Goal: Feedback & Contribution: Submit feedback/report problem

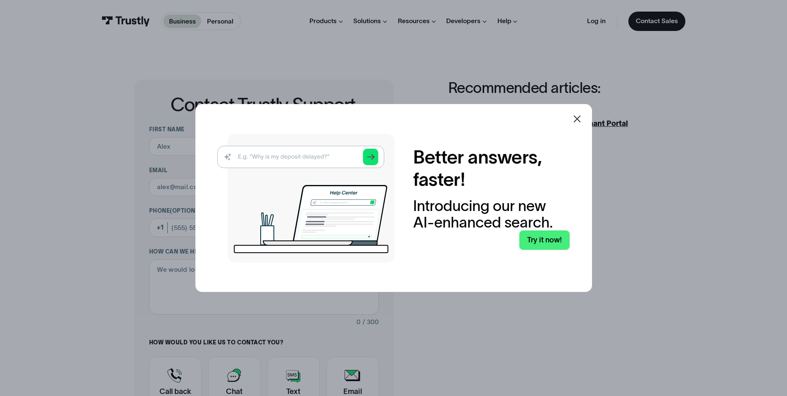
click at [580, 121] on icon at bounding box center [577, 119] width 10 height 10
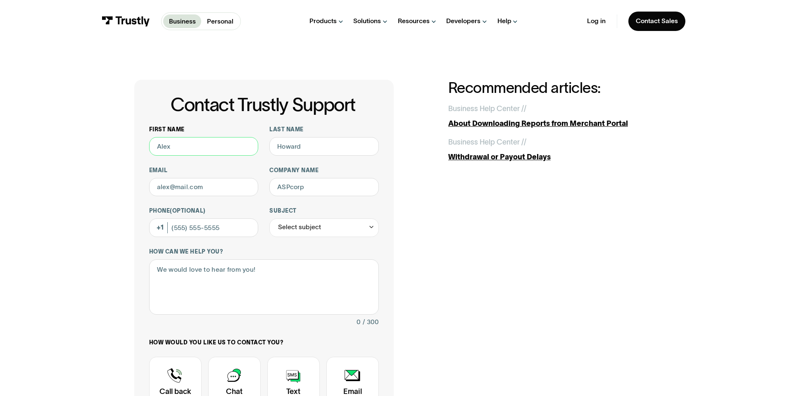
click at [228, 154] on input "First name" at bounding box center [203, 146] width 109 height 19
type input "[PERSON_NAME]"
type input "[PERSON_NAME][EMAIL_ADDRESS][DOMAIN_NAME]"
type input "Dynamic Federal Credit Union"
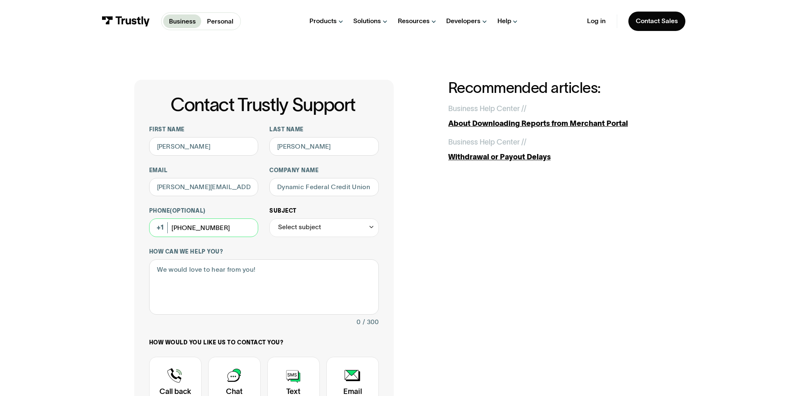
type input "[PHONE_NUMBER]"
click at [340, 233] on div "Select subject" at bounding box center [323, 228] width 109 height 19
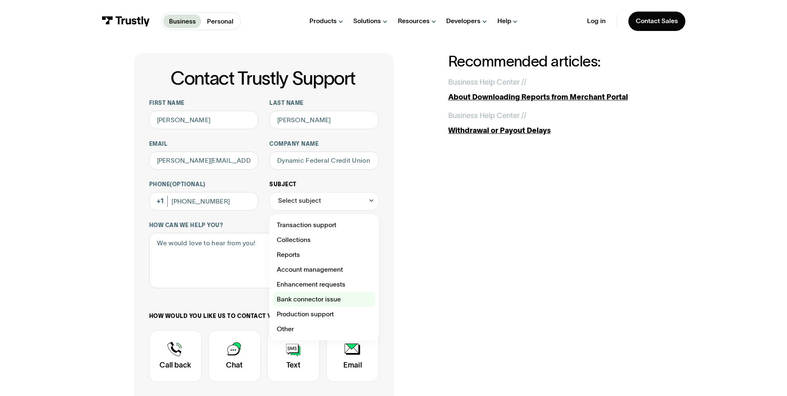
scroll to position [41, 0]
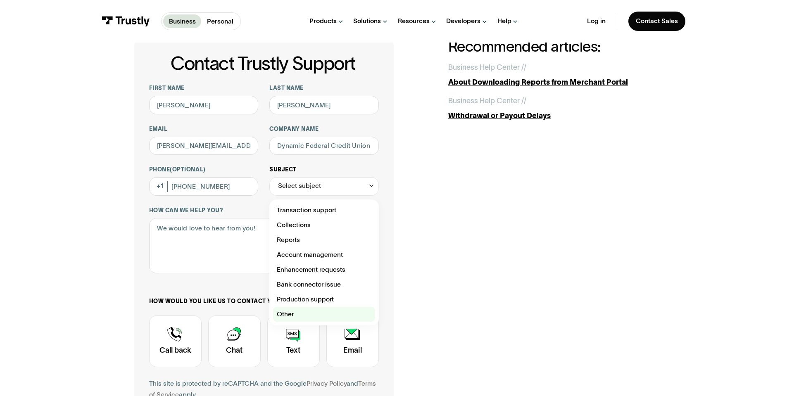
click at [297, 314] on div "Contact Trustly Support" at bounding box center [324, 314] width 102 height 15
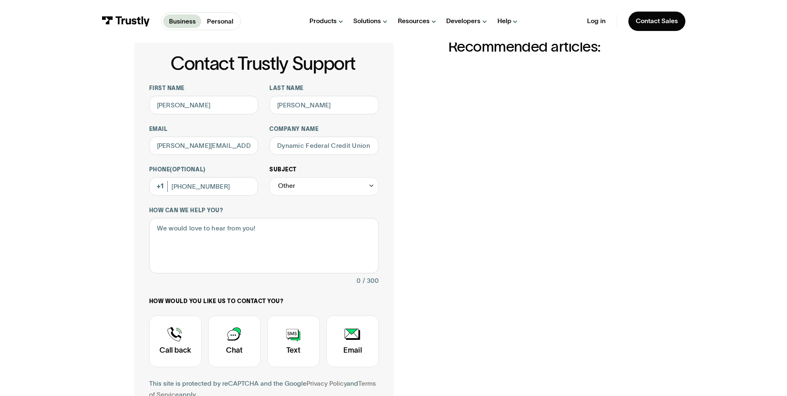
click at [347, 190] on div "Other" at bounding box center [323, 186] width 109 height 19
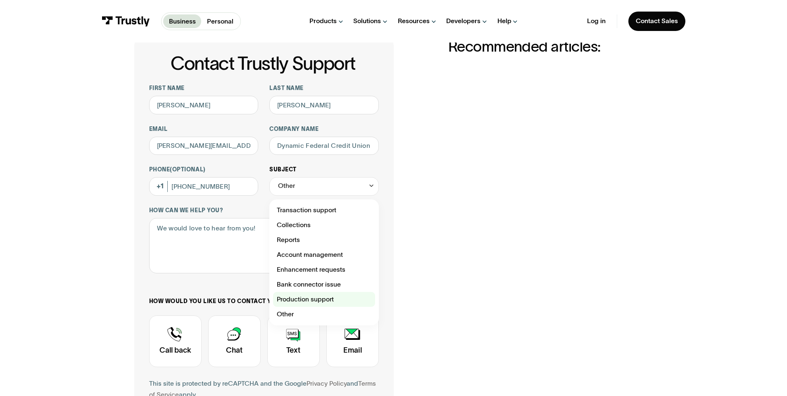
click at [306, 297] on div "Contact Trustly Support" at bounding box center [324, 299] width 102 height 15
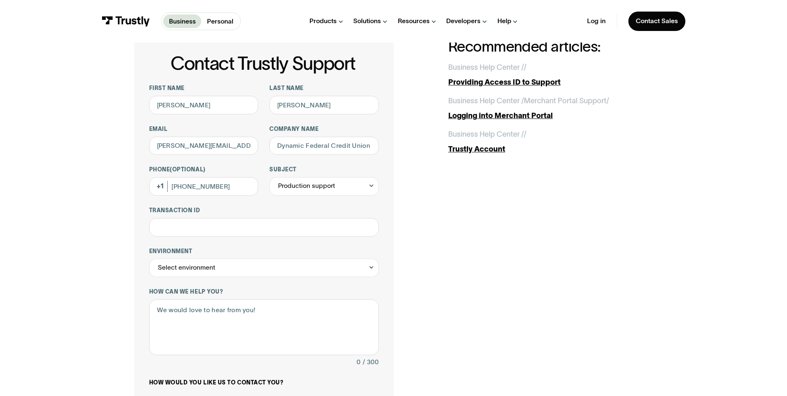
click at [319, 197] on div "**********" at bounding box center [264, 289] width 230 height 409
click at [327, 190] on div "Production support" at bounding box center [306, 186] width 57 height 11
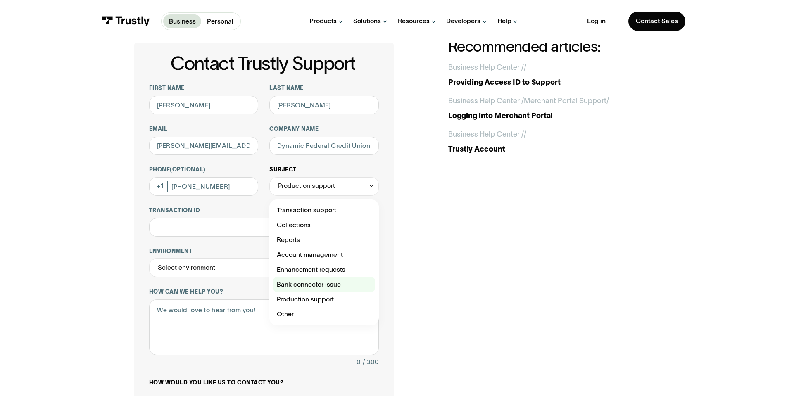
click at [307, 284] on div "Contact Trustly Support" at bounding box center [324, 284] width 102 height 15
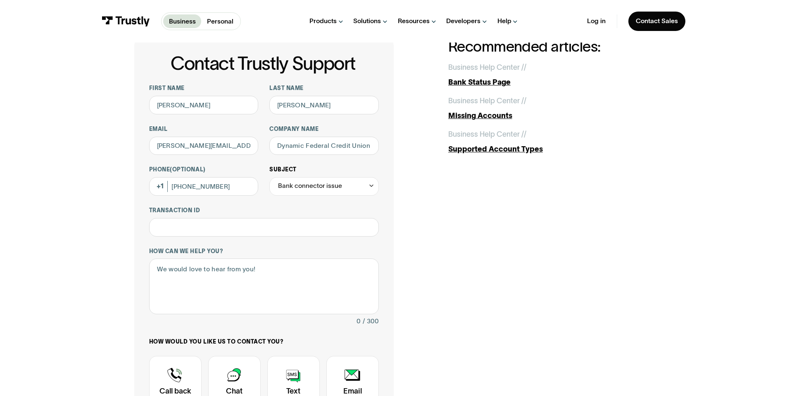
click at [334, 182] on div "Bank connector issue" at bounding box center [310, 186] width 64 height 11
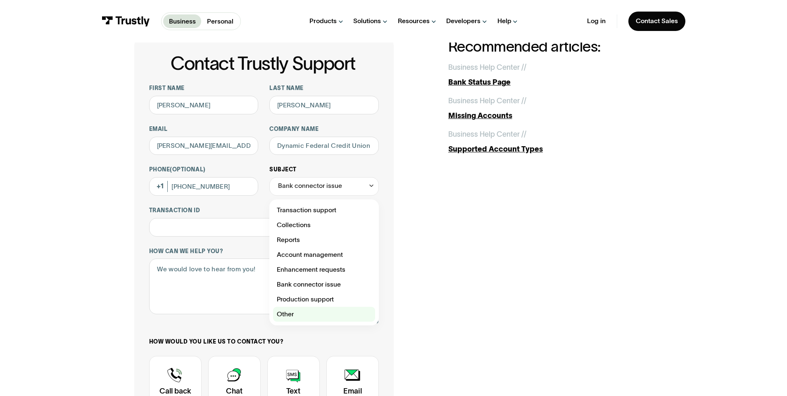
click at [308, 314] on div "Contact Trustly Support" at bounding box center [324, 314] width 102 height 15
type input "*****"
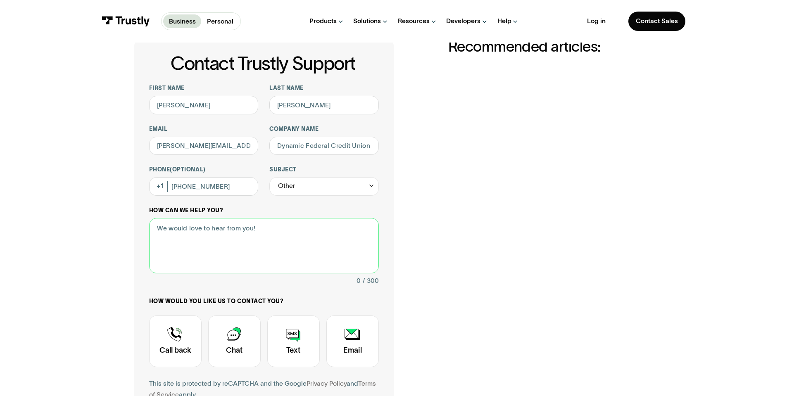
click at [267, 248] on textarea "How can we help you?" at bounding box center [264, 246] width 230 height 56
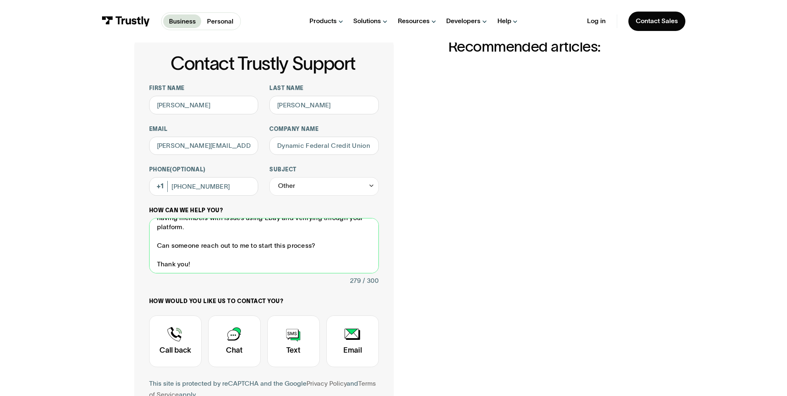
scroll to position [49, 0]
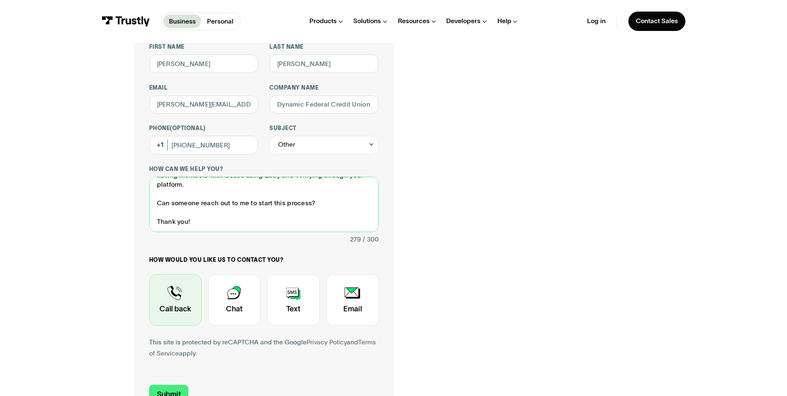
type textarea "Hello, I am Representing Dynamic Federal Credit Union based in [GEOGRAPHIC_DATA…"
click at [178, 298] on div "Contact Trustly Support" at bounding box center [175, 300] width 52 height 52
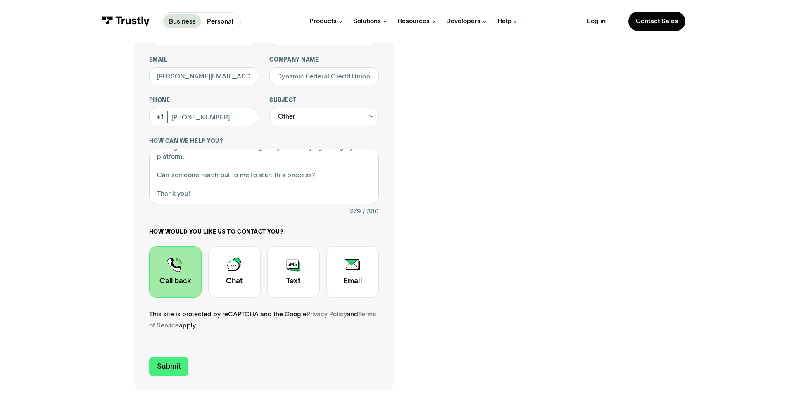
scroll to position [207, 0]
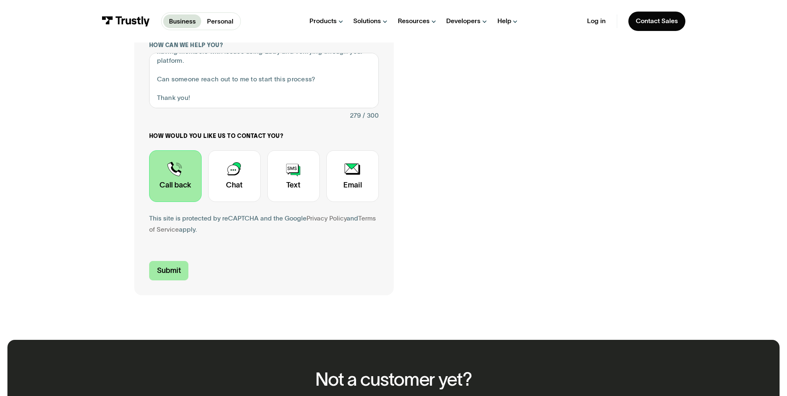
click at [156, 275] on input "Submit" at bounding box center [169, 270] width 40 height 19
type input "[PHONE_NUMBER]"
